Goal: Task Accomplishment & Management: Complete application form

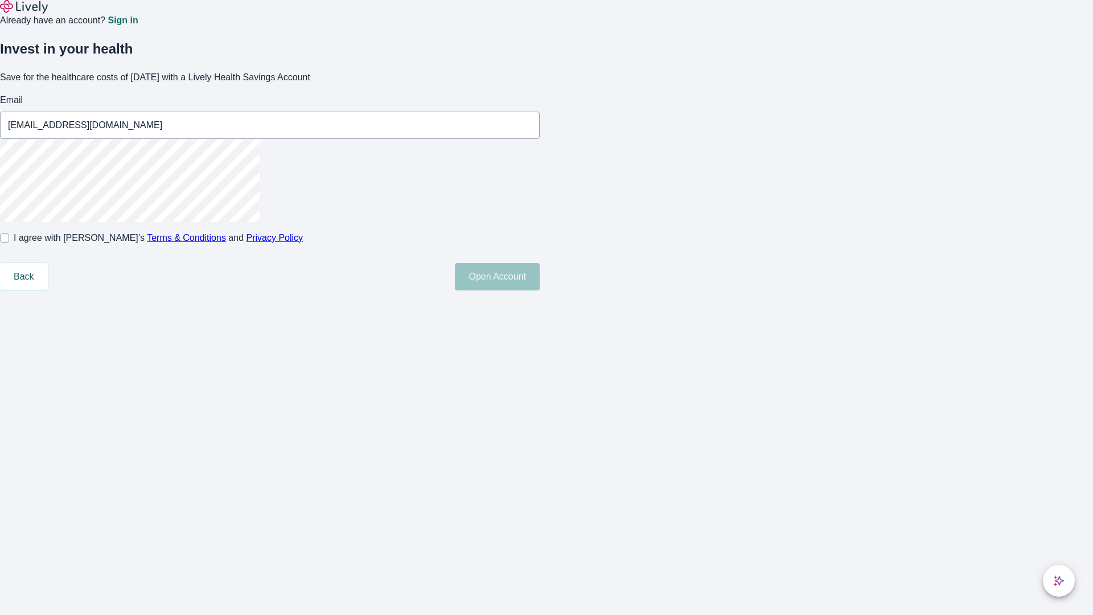
click at [9, 242] on input "I agree with Lively’s Terms & Conditions and Privacy Policy" at bounding box center [4, 237] width 9 height 9
checkbox input "true"
click at [540, 290] on button "Open Account" at bounding box center [497, 276] width 85 height 27
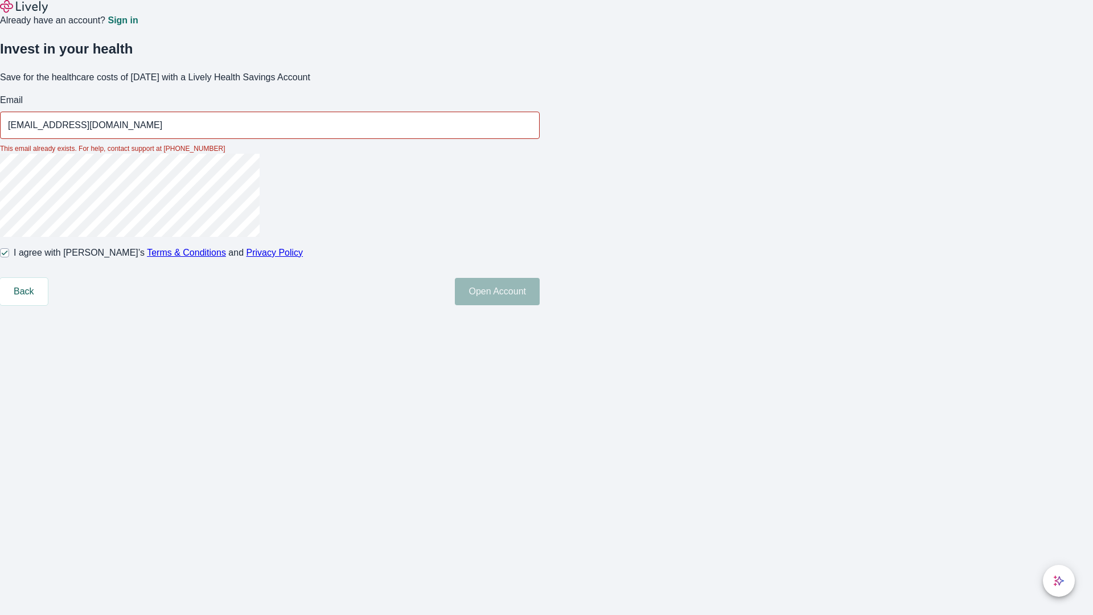
type input "[EMAIL_ADDRESS][DOMAIN_NAME]"
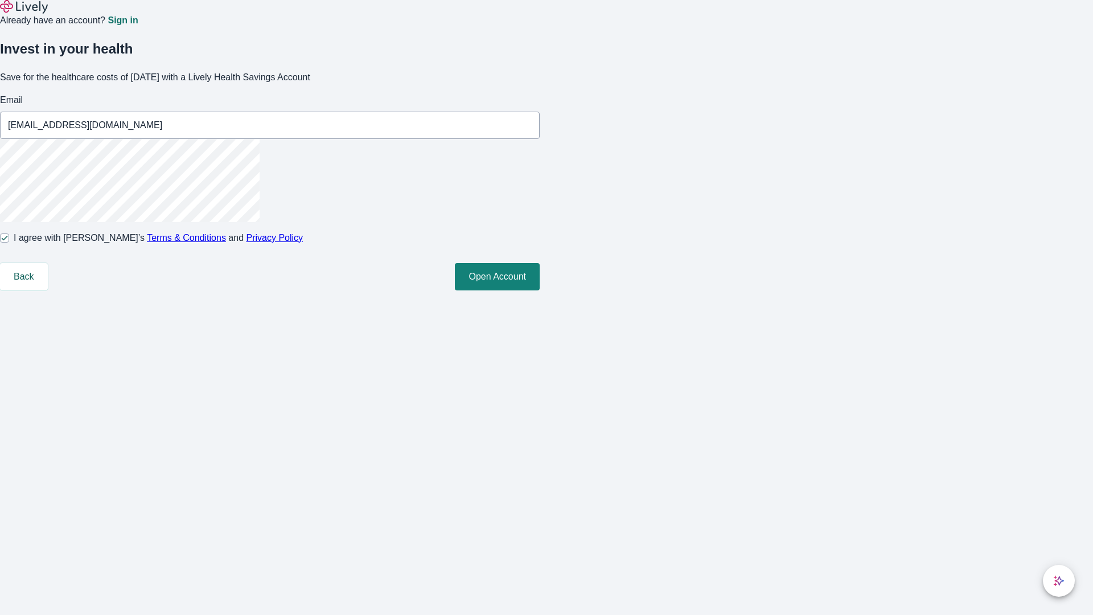
click at [9, 242] on input "I agree with Lively’s Terms & Conditions and Privacy Policy" at bounding box center [4, 237] width 9 height 9
checkbox input "false"
type input "[EMAIL_ADDRESS][DOMAIN_NAME]"
click at [9, 242] on input "I agree with Lively’s Terms & Conditions and Privacy Policy" at bounding box center [4, 237] width 9 height 9
checkbox input "true"
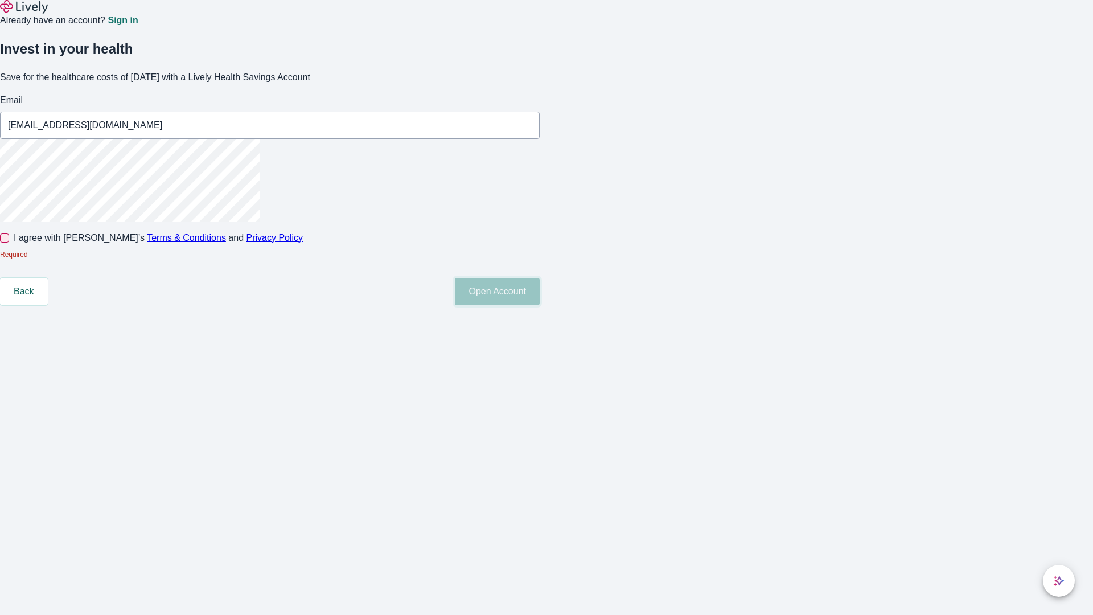
click at [540, 305] on button "Open Account" at bounding box center [497, 291] width 85 height 27
